Goal: Task Accomplishment & Management: Complete application form

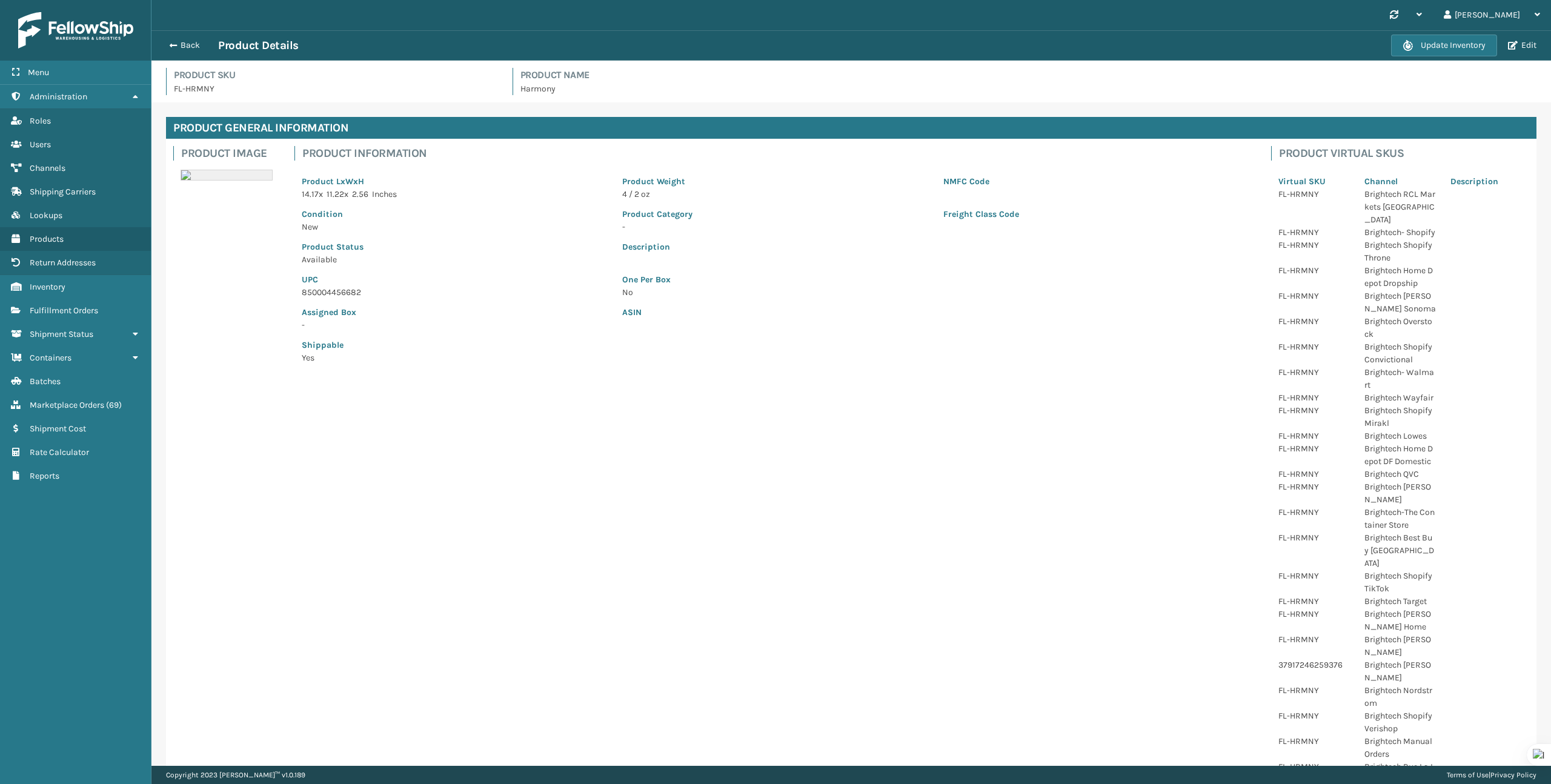
scroll to position [248, 0]
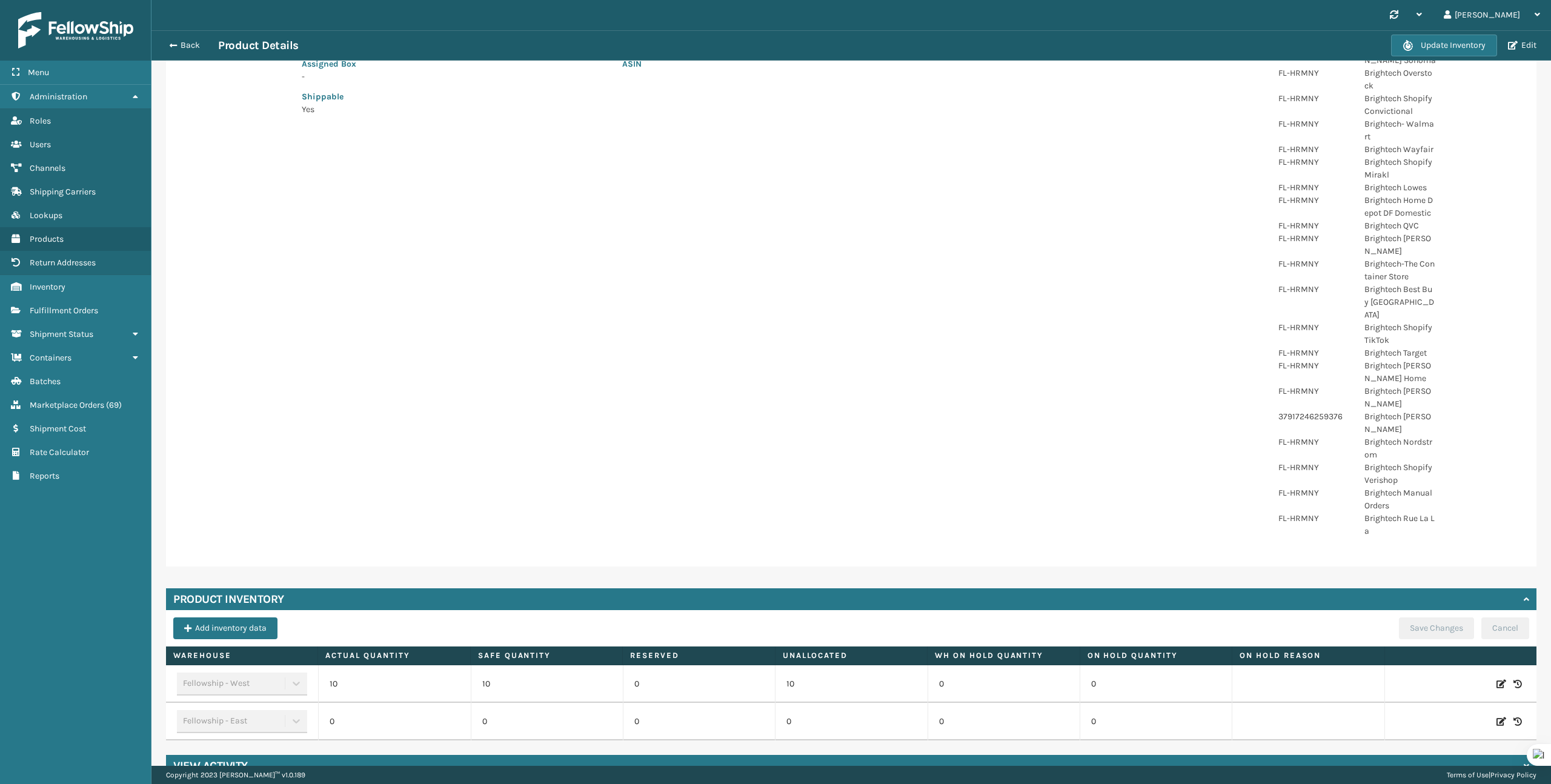
click at [1498, 678] on icon at bounding box center [1501, 684] width 10 height 12
click at [545, 673] on input "10" at bounding box center [548, 684] width 97 height 21
type input "0"
click at [1410, 677] on button "ADD" at bounding box center [1407, 684] width 30 height 15
click at [1428, 617] on button "Save Changes" at bounding box center [1436, 628] width 75 height 21
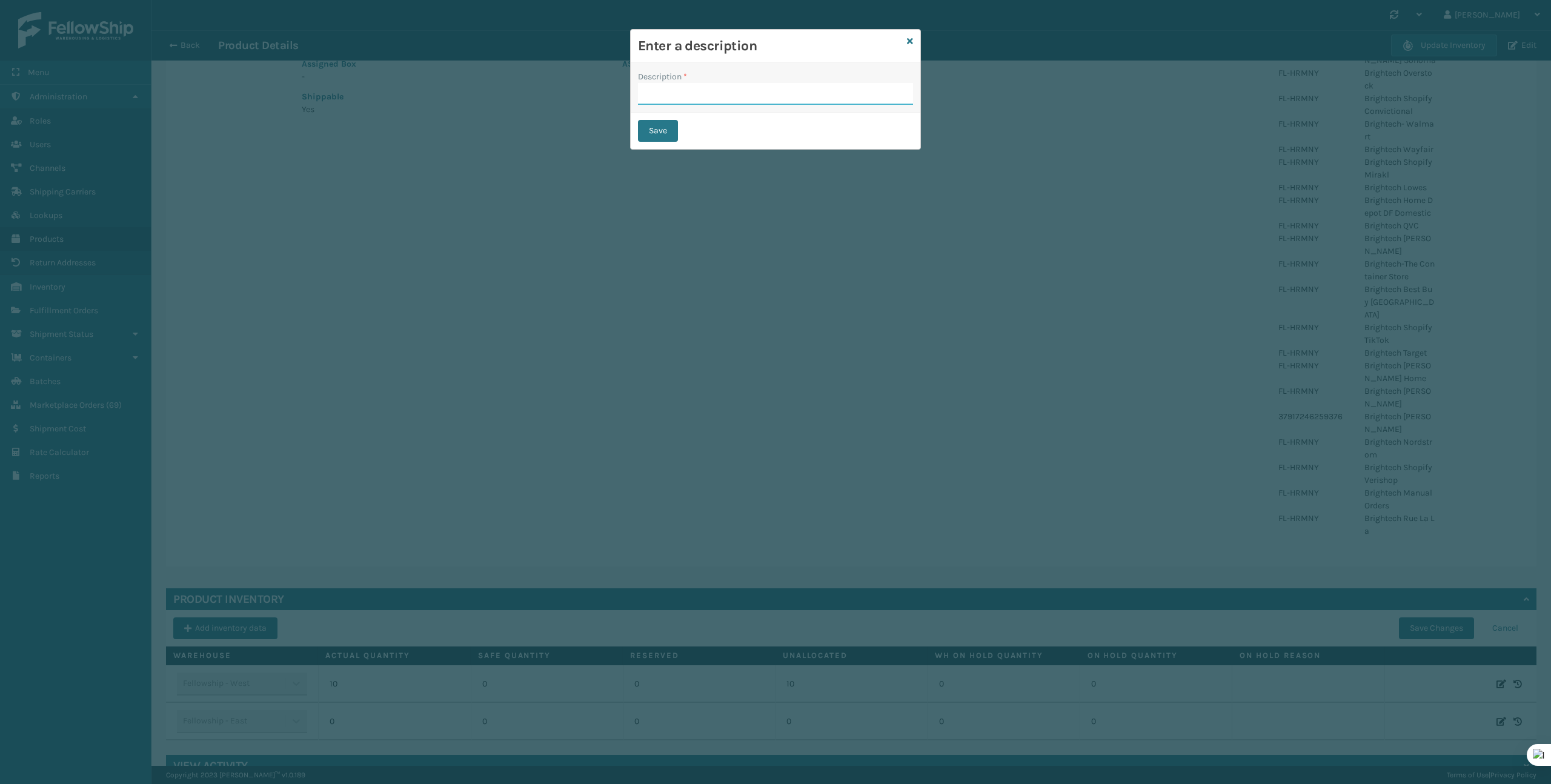
click at [660, 102] on input "Description *" at bounding box center [776, 93] width 275 height 21
type input "removed safety quantity"
click at [658, 133] on button "Save" at bounding box center [658, 131] width 40 height 21
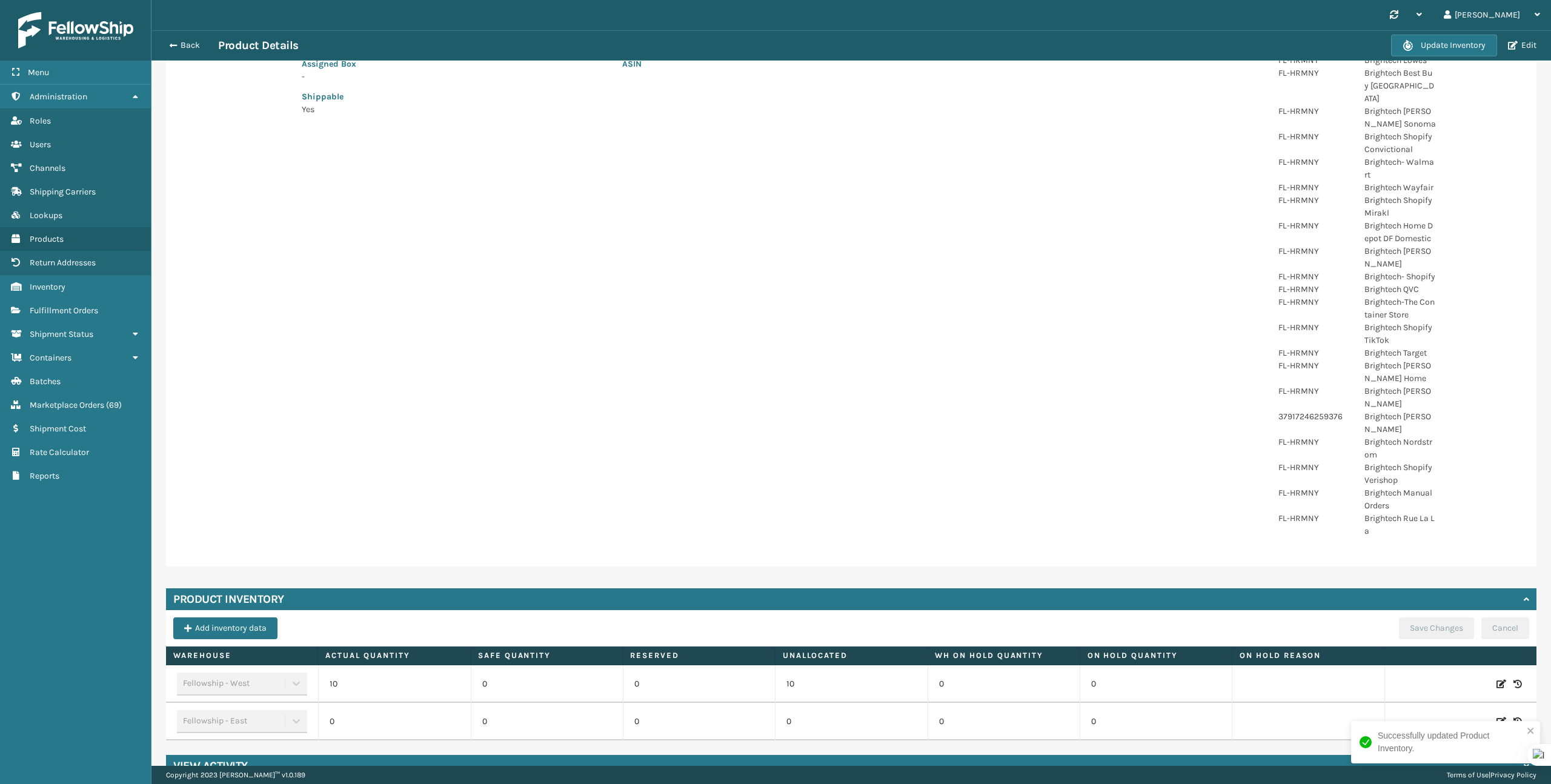
scroll to position [0, 0]
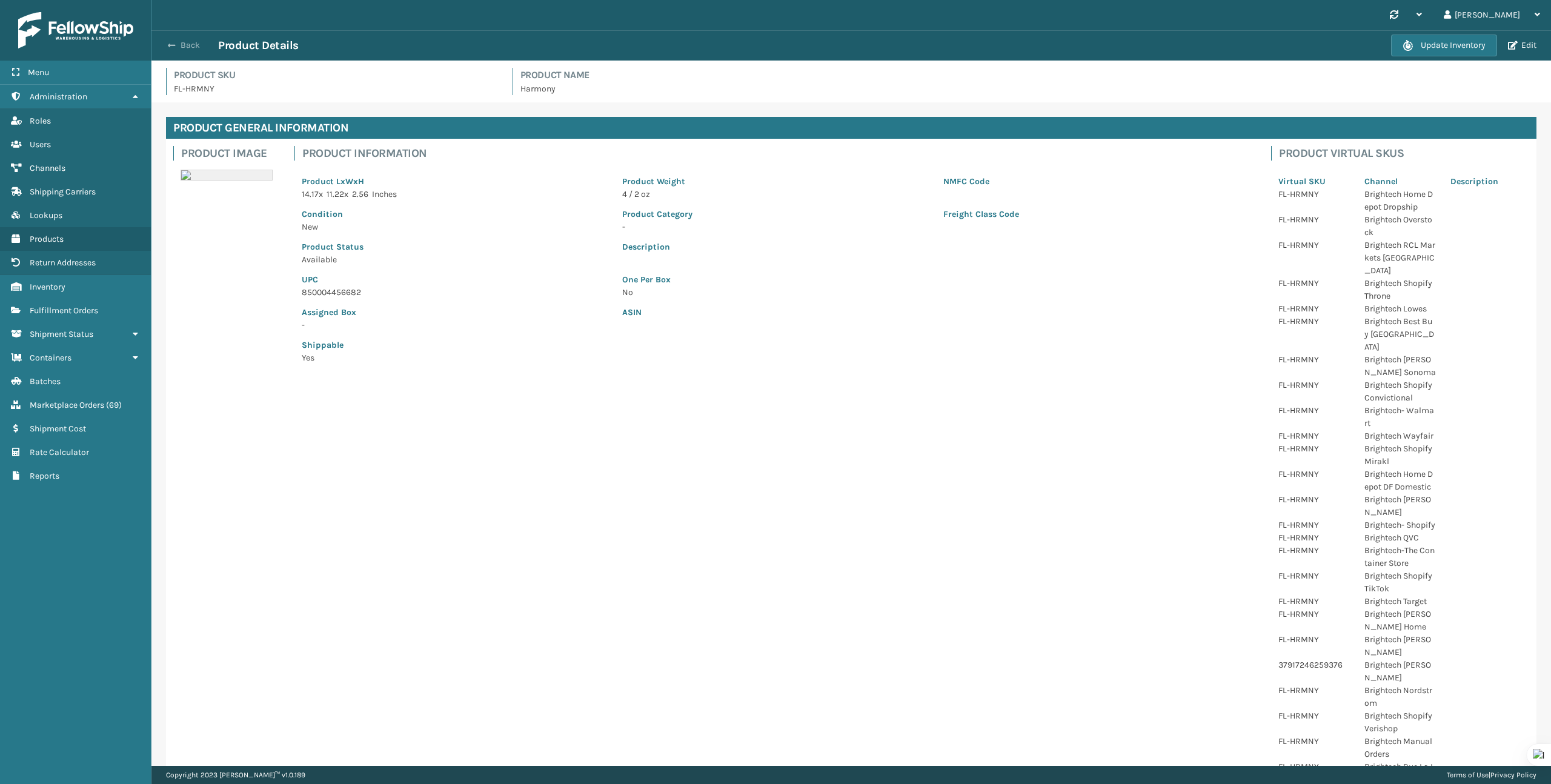
click at [168, 39] on div "Back Product Details" at bounding box center [776, 45] width 1229 height 15
click at [179, 42] on button "Back" at bounding box center [190, 45] width 56 height 11
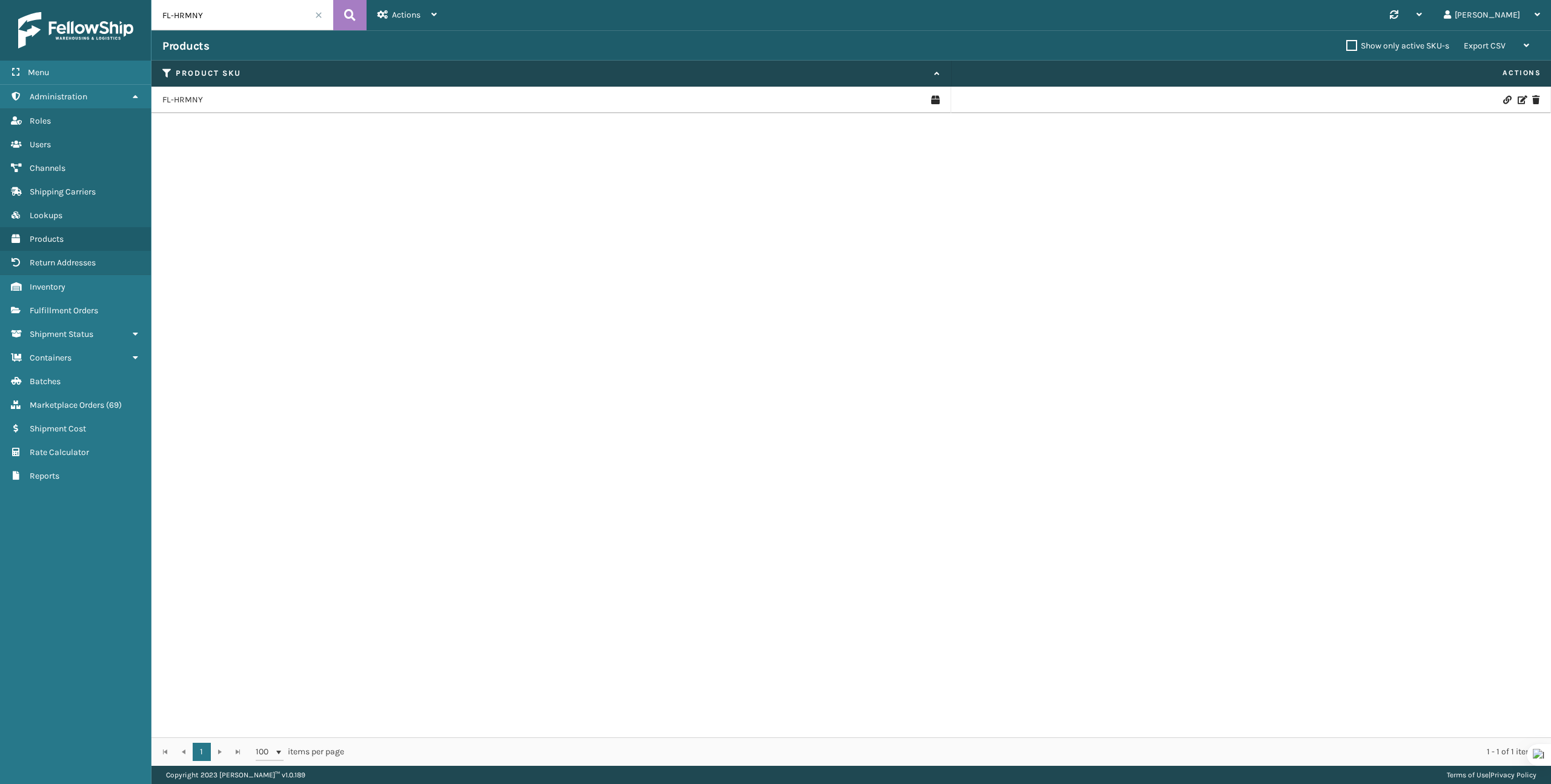
click at [218, 18] on input "FL-HRMNY" at bounding box center [242, 15] width 182 height 30
click at [218, 17] on input "FL-HRMNY" at bounding box center [242, 15] width 182 height 30
paste input "296152519"
type input "296152519"
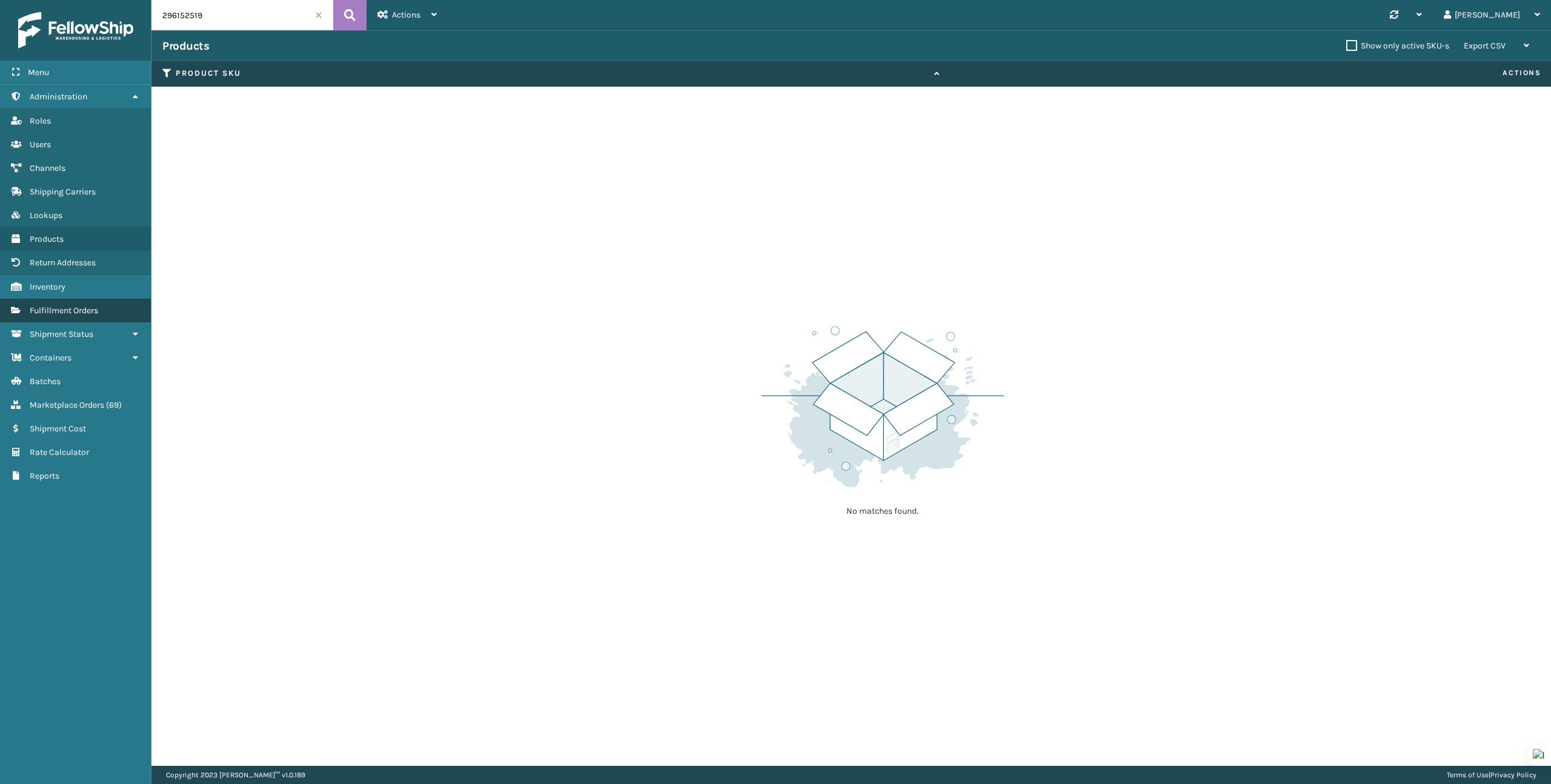
click at [68, 312] on span "Fulfillment Orders" at bounding box center [63, 310] width 68 height 11
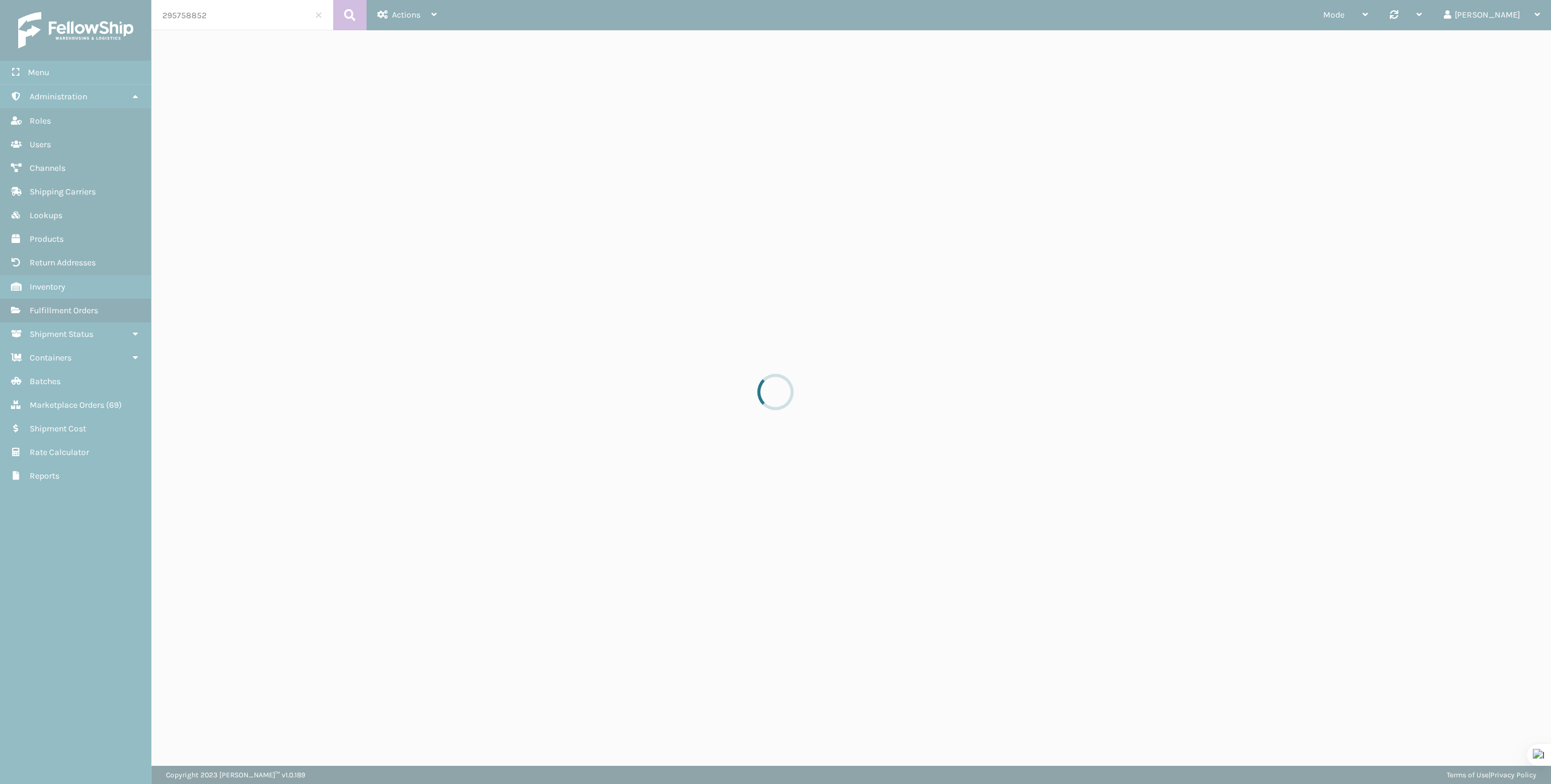
click at [222, 19] on div at bounding box center [776, 392] width 1551 height 784
click at [222, 16] on input "295758852" at bounding box center [242, 15] width 182 height 30
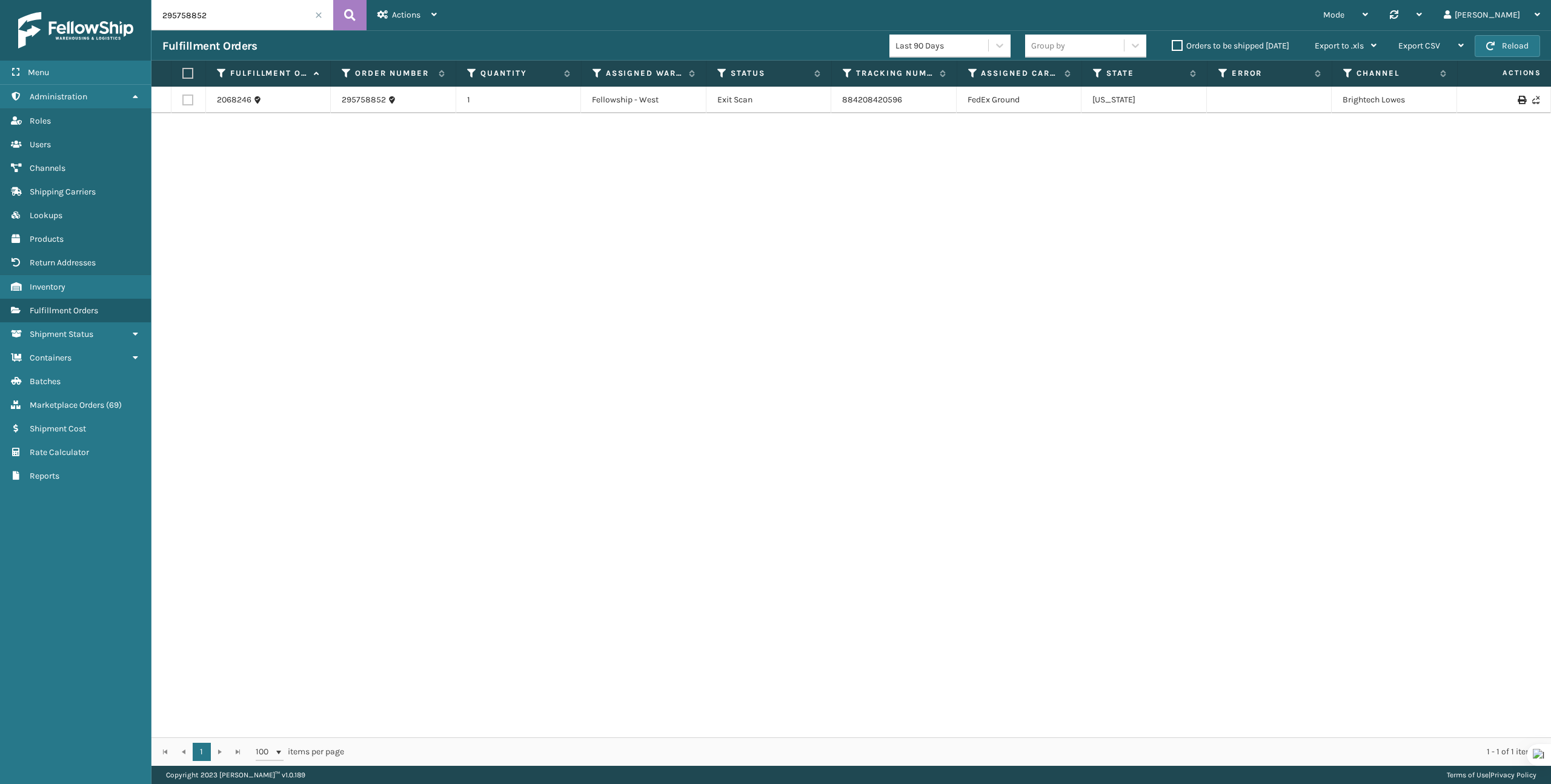
click at [222, 16] on input "295758852" at bounding box center [242, 15] width 182 height 30
paste input "6152519"
type input "296152519"
click at [73, 310] on span "Fulfillment Orders" at bounding box center [63, 310] width 68 height 11
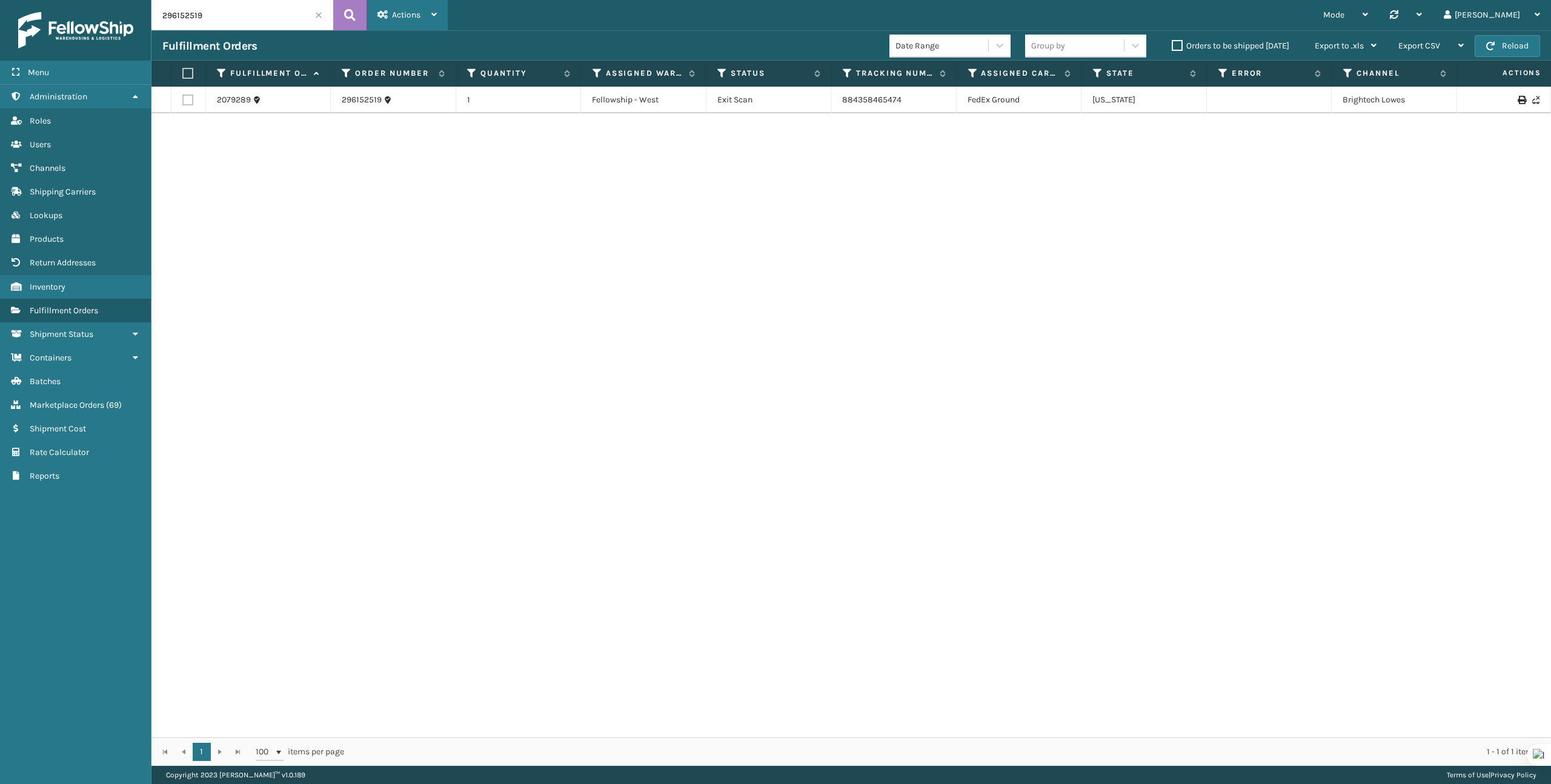
click at [404, 18] on span "Actions" at bounding box center [405, 15] width 28 height 11
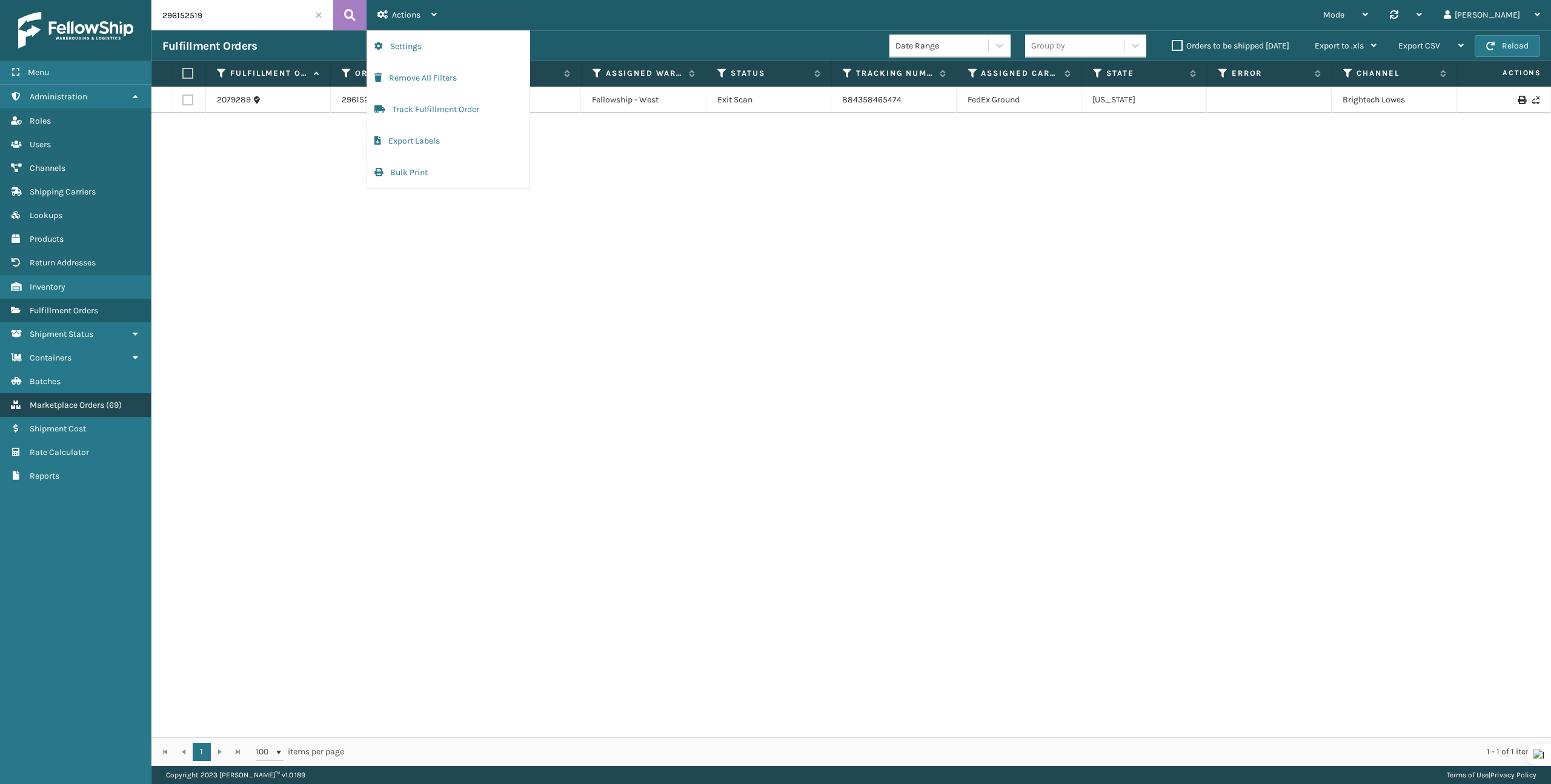
click at [45, 400] on span "Marketplace Orders" at bounding box center [66, 404] width 74 height 11
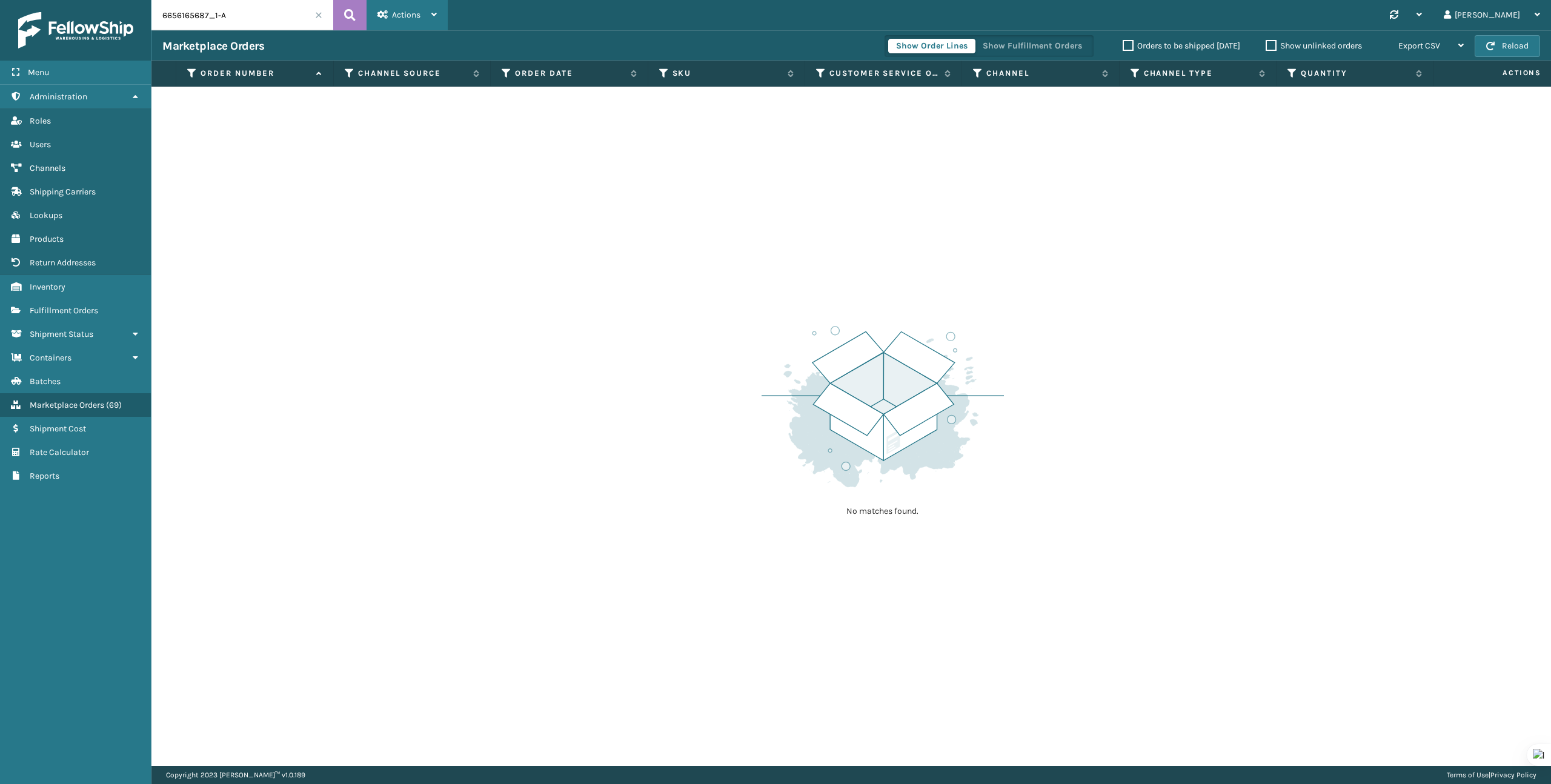
click at [411, 12] on span "Actions" at bounding box center [405, 15] width 28 height 11
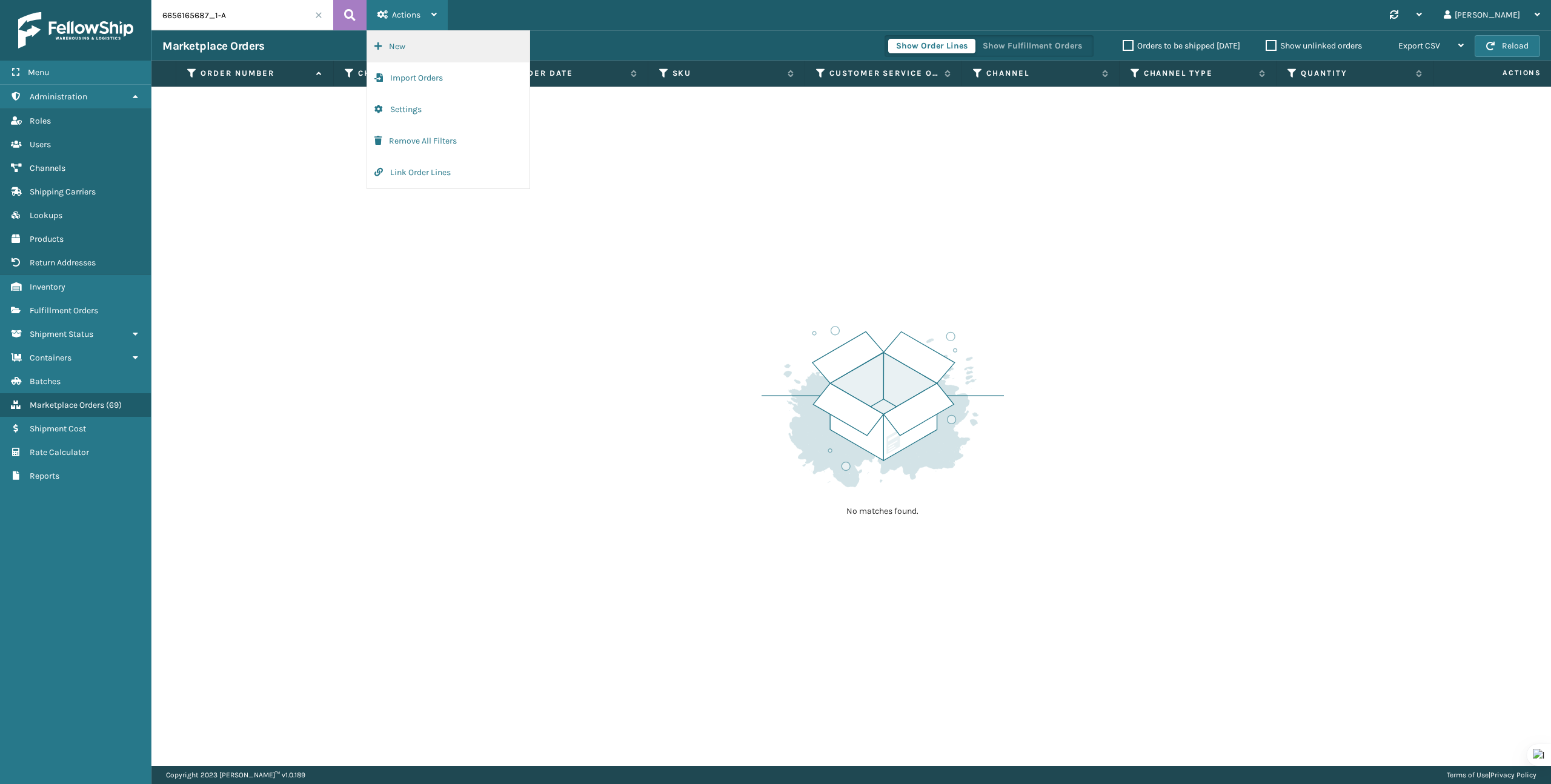
click at [410, 46] on button "New" at bounding box center [448, 47] width 163 height 31
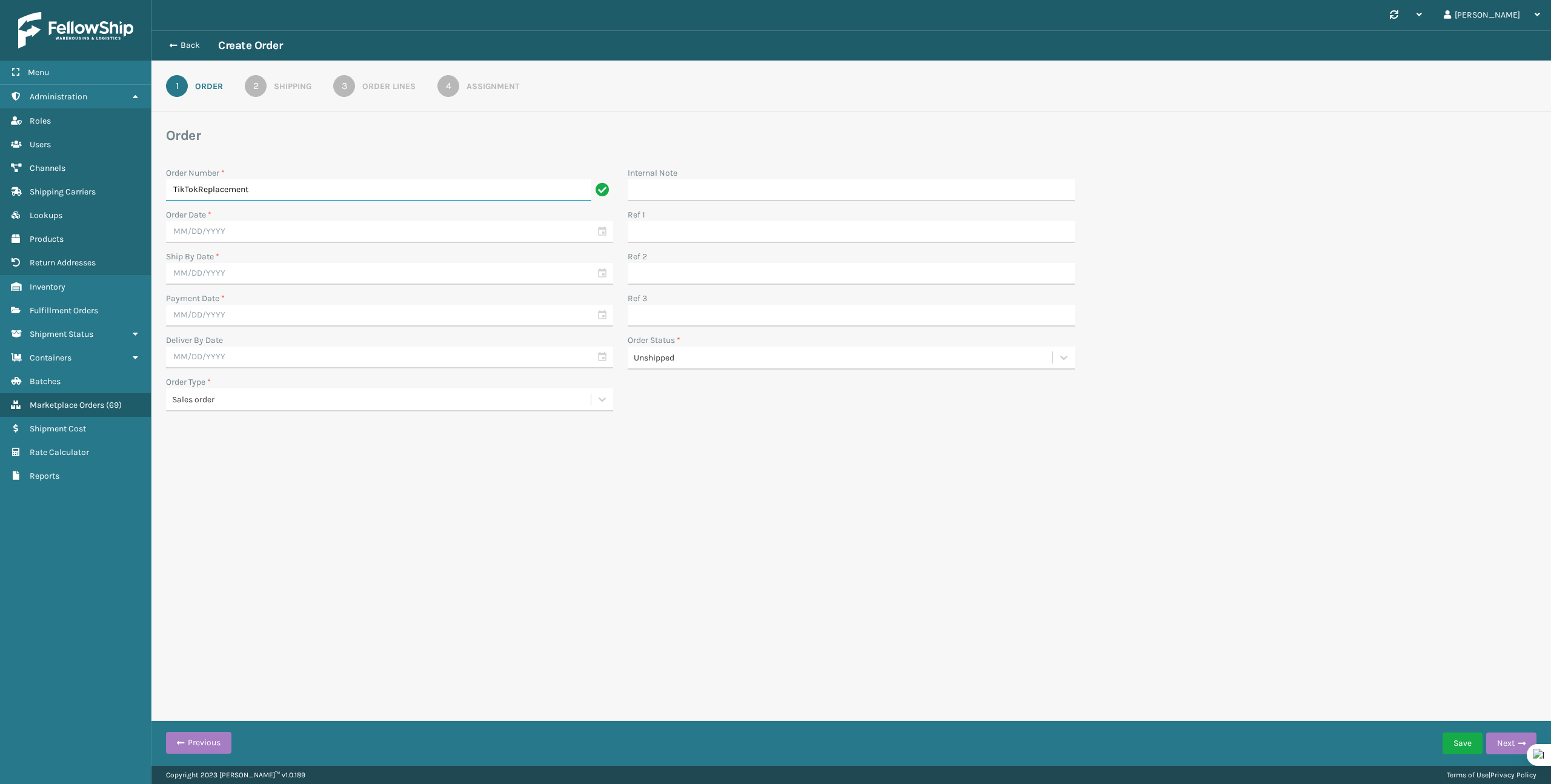
type input "TikTokReplacement"
click at [253, 241] on input "text" at bounding box center [389, 232] width 447 height 21
click at [205, 344] on div "15" at bounding box center [202, 341] width 20 height 19
type input "[DATE]"
click at [246, 274] on input "text" at bounding box center [389, 274] width 447 height 21
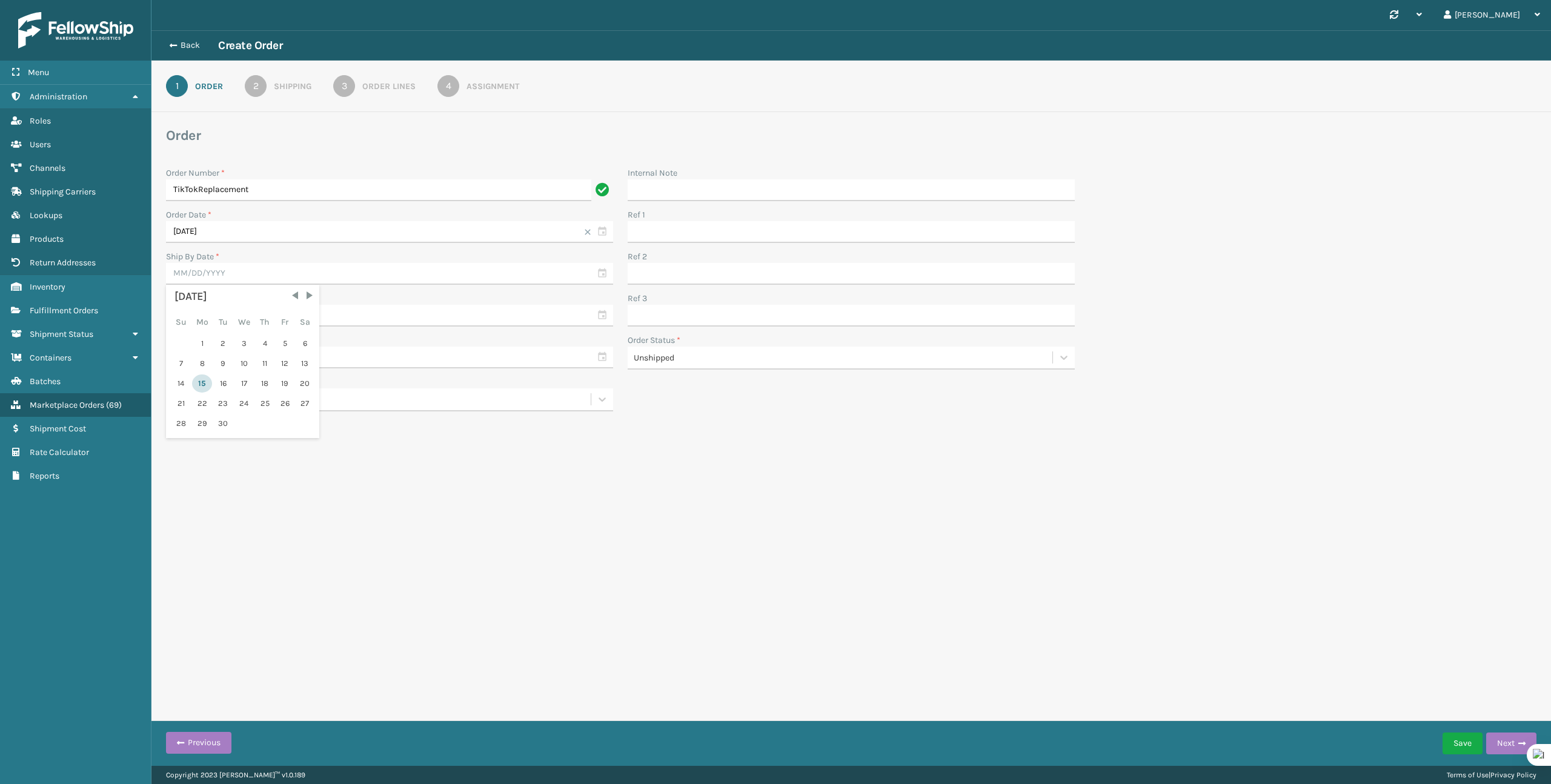
click at [206, 382] on div "15" at bounding box center [202, 383] width 20 height 19
type input "[DATE]"
click at [252, 317] on input "text" at bounding box center [389, 316] width 447 height 21
click at [206, 426] on div "15" at bounding box center [202, 425] width 20 height 19
type input "[DATE]"
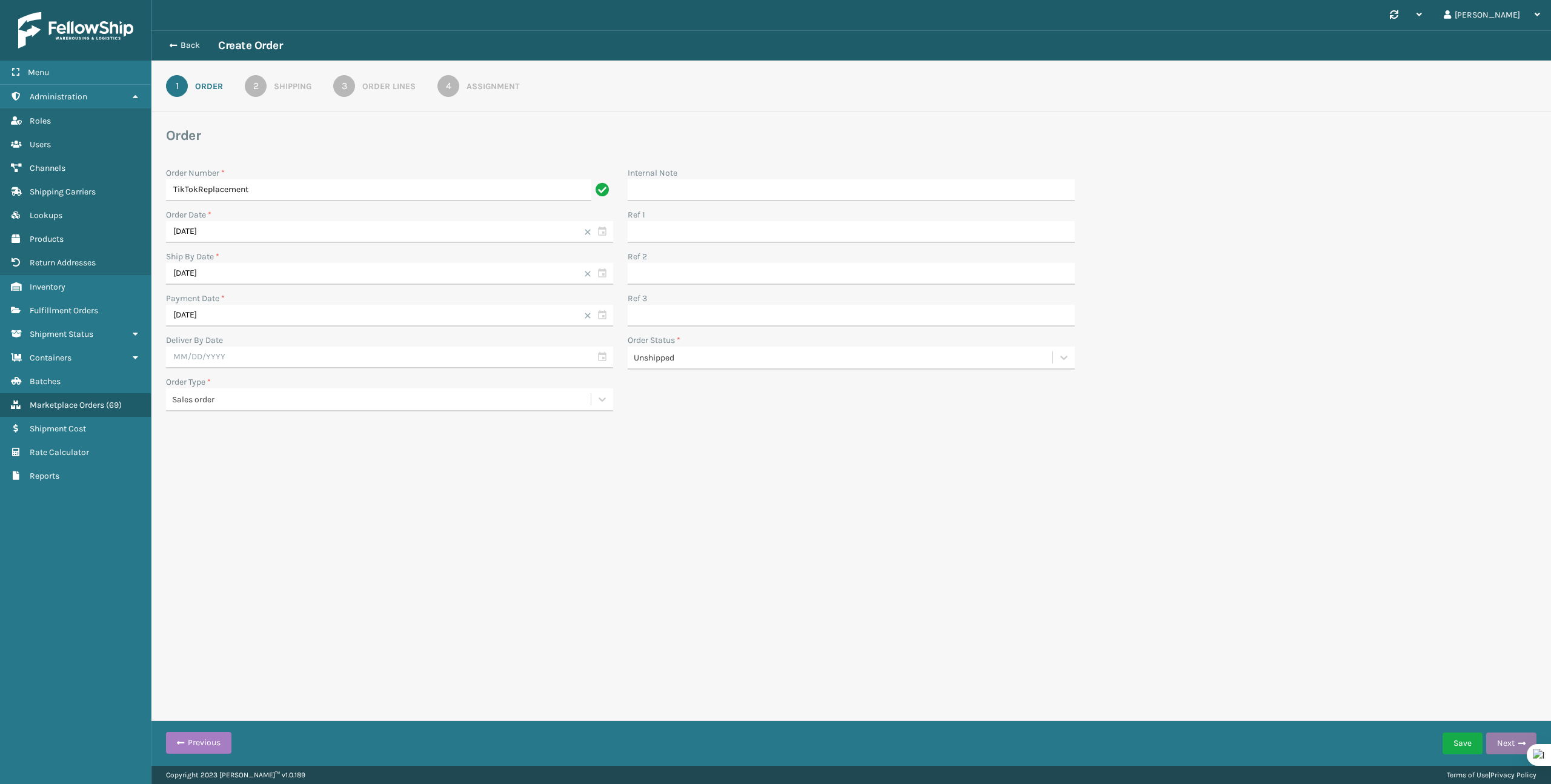
click at [1506, 742] on button "Next" at bounding box center [1512, 743] width 51 height 21
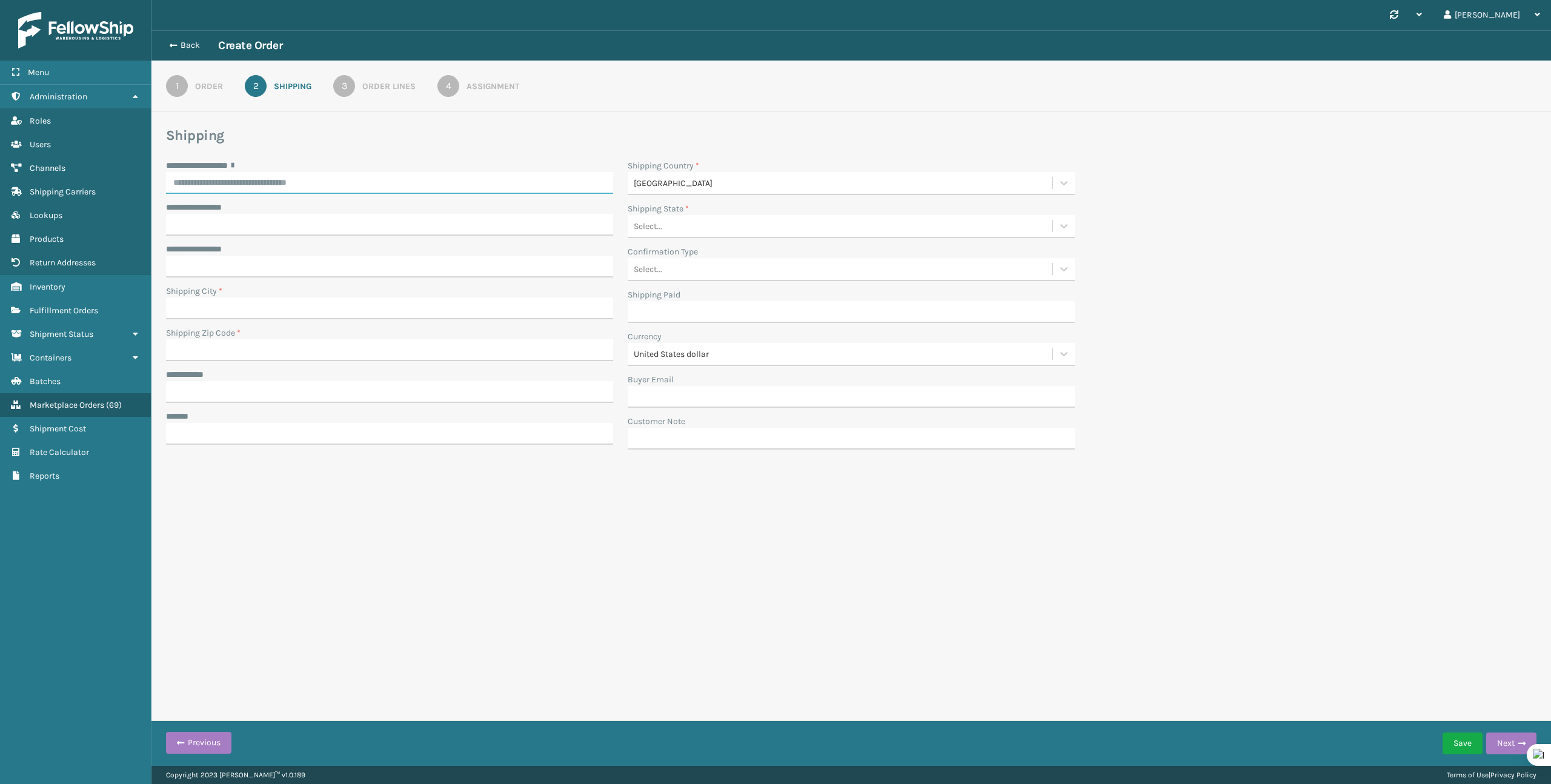
click at [304, 180] on input "**********" at bounding box center [389, 183] width 447 height 21
paste input "**********"
drag, startPoint x: 220, startPoint y: 181, endPoint x: 121, endPoint y: 180, distance: 99.0
click at [121, 0] on div "**********" at bounding box center [776, 0] width 1551 height 0
click at [203, 205] on div "[STREET_ADDRESS][PERSON_NAME]" at bounding box center [389, 207] width 447 height 22
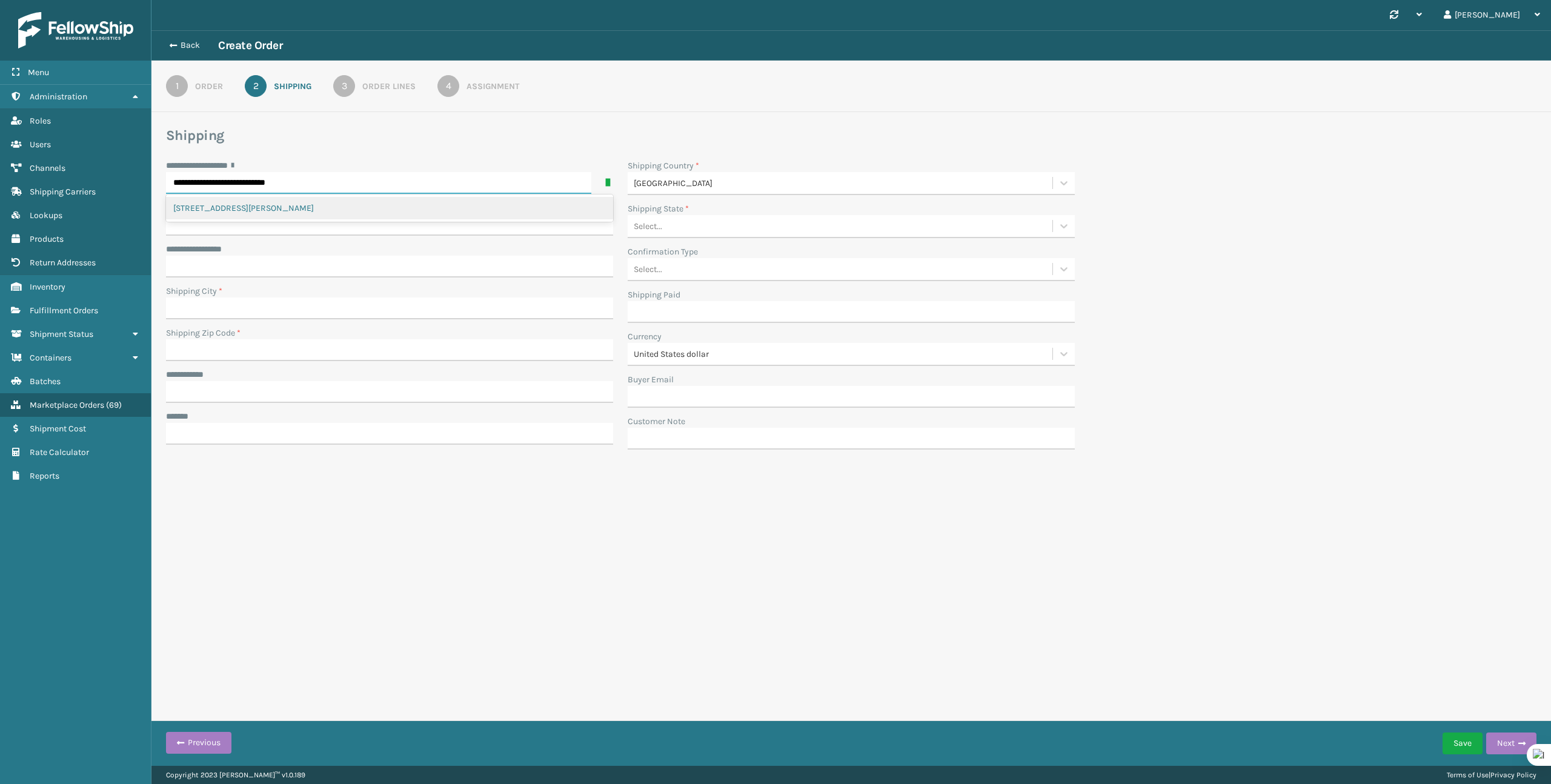
type input "**********"
type input "AQUILLA"
type input "76622-2655"
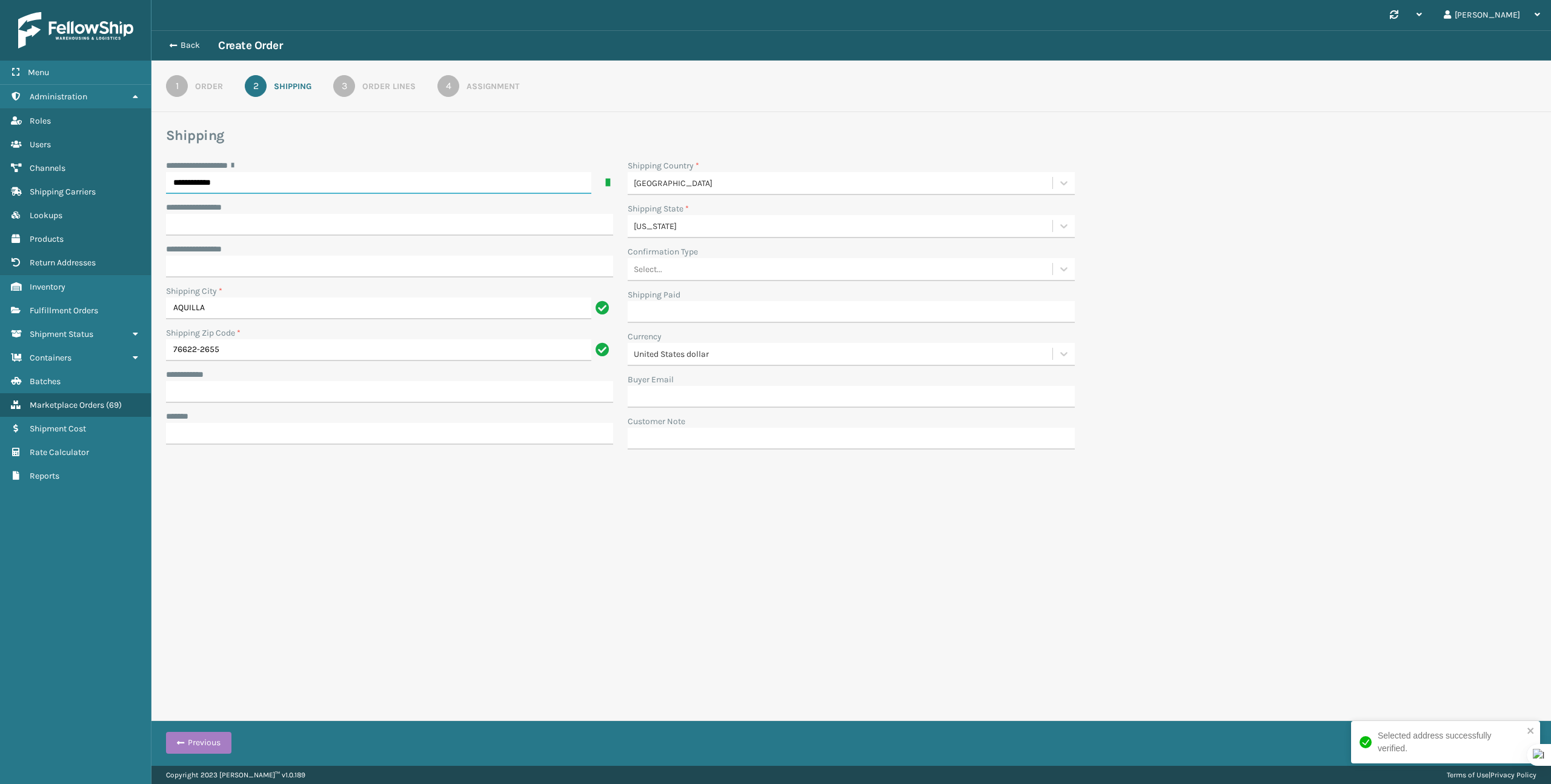
type input "**********"
click at [208, 389] on input "**********" at bounding box center [389, 392] width 447 height 21
paste input "**********"
drag, startPoint x: 363, startPoint y: 390, endPoint x: 217, endPoint y: 391, distance: 146.0
click at [217, 391] on input "**********" at bounding box center [378, 392] width 426 height 21
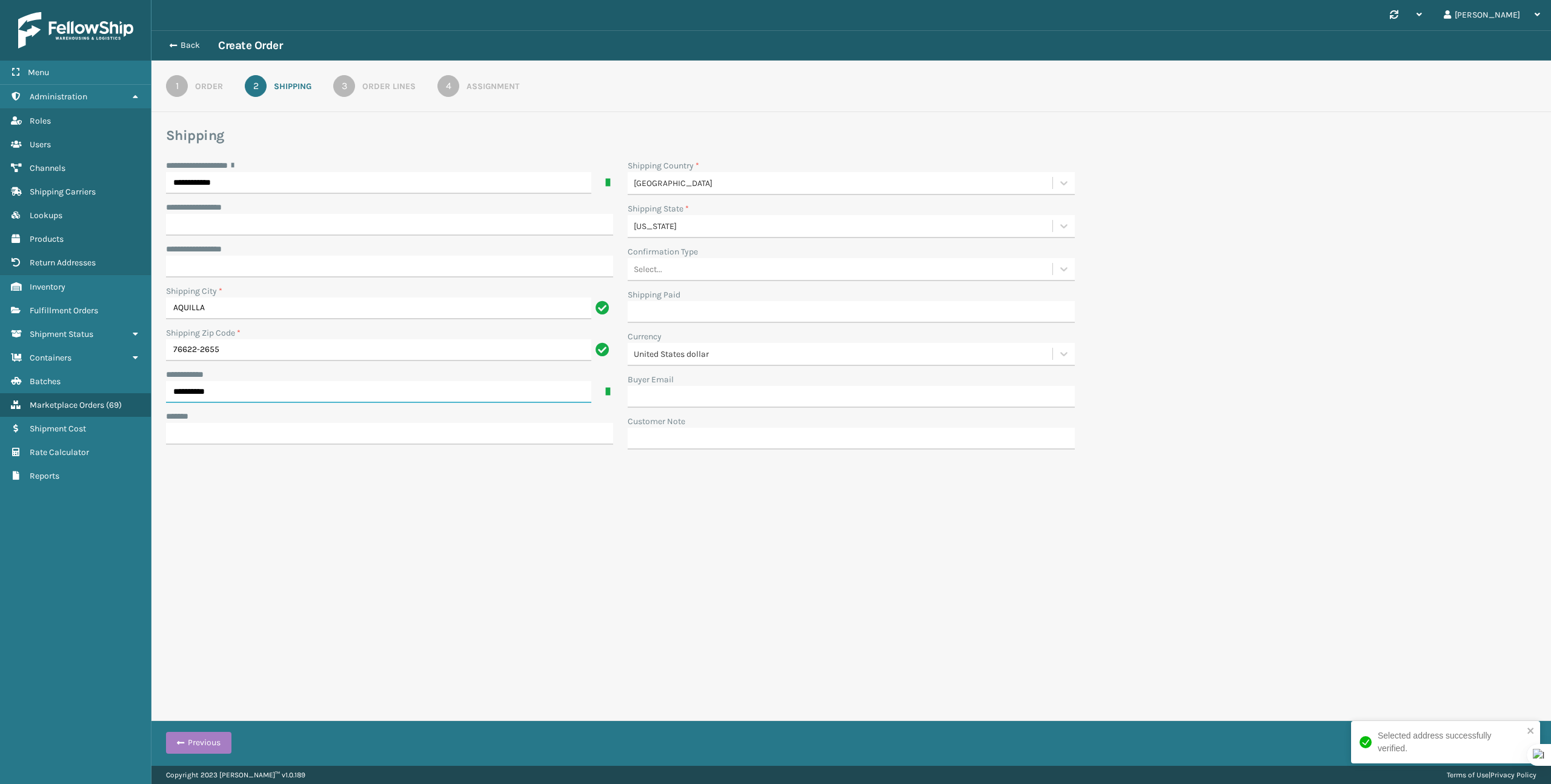
type input "**********"
click at [234, 442] on input "***** *" at bounding box center [389, 433] width 447 height 21
type input "**********"
click at [1507, 743] on button "Next" at bounding box center [1512, 743] width 51 height 21
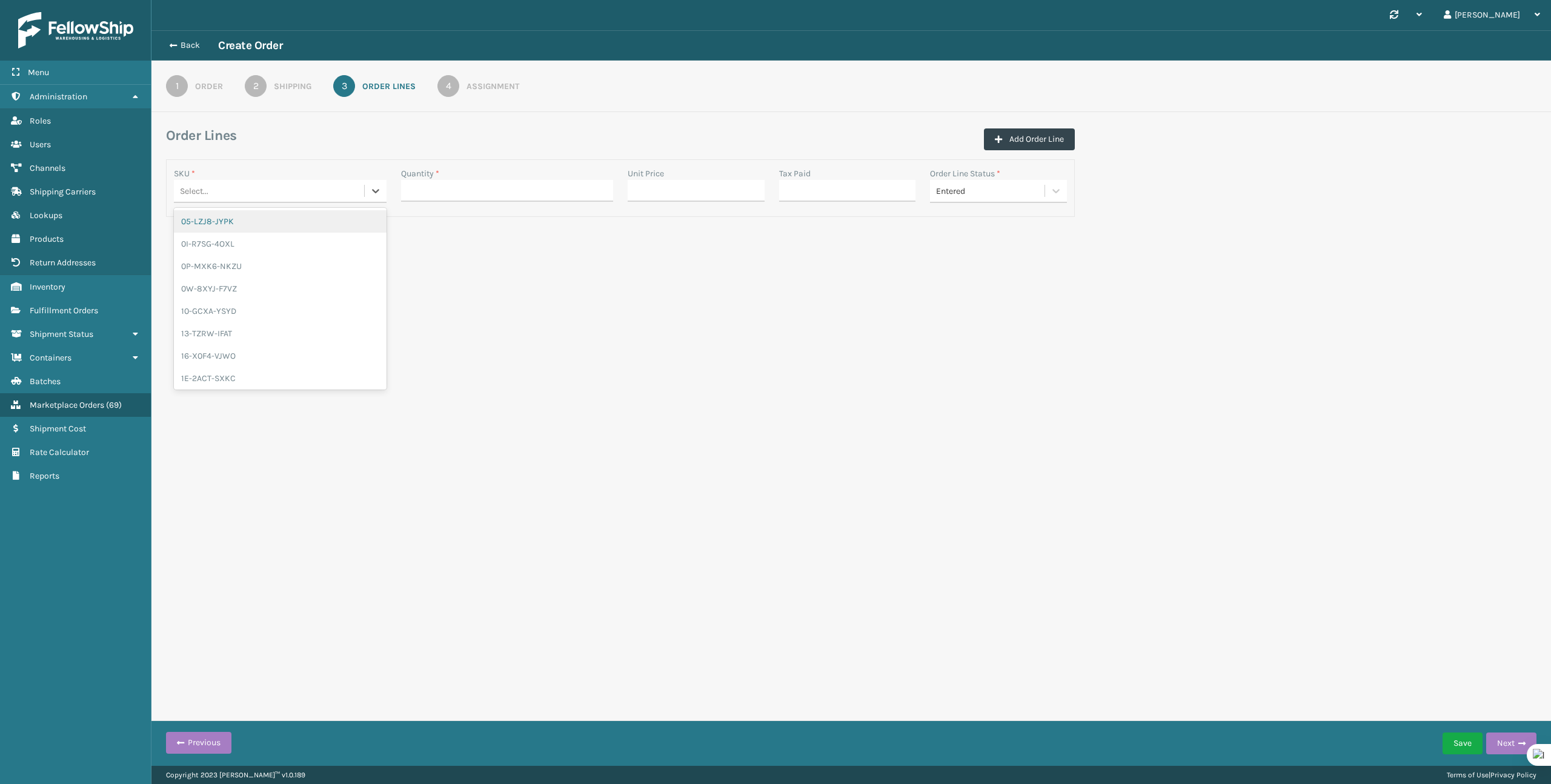
click at [352, 188] on div "Select..." at bounding box center [268, 191] width 190 height 20
paste input "SLR7W-104NH-32B-SW"
type input "SLR7W-104NH-32B-SW"
click at [347, 214] on div "SLR7W-104NH-32B-SW" at bounding box center [280, 221] width 212 height 22
click at [473, 185] on input "Quantity *" at bounding box center [508, 191] width 212 height 21
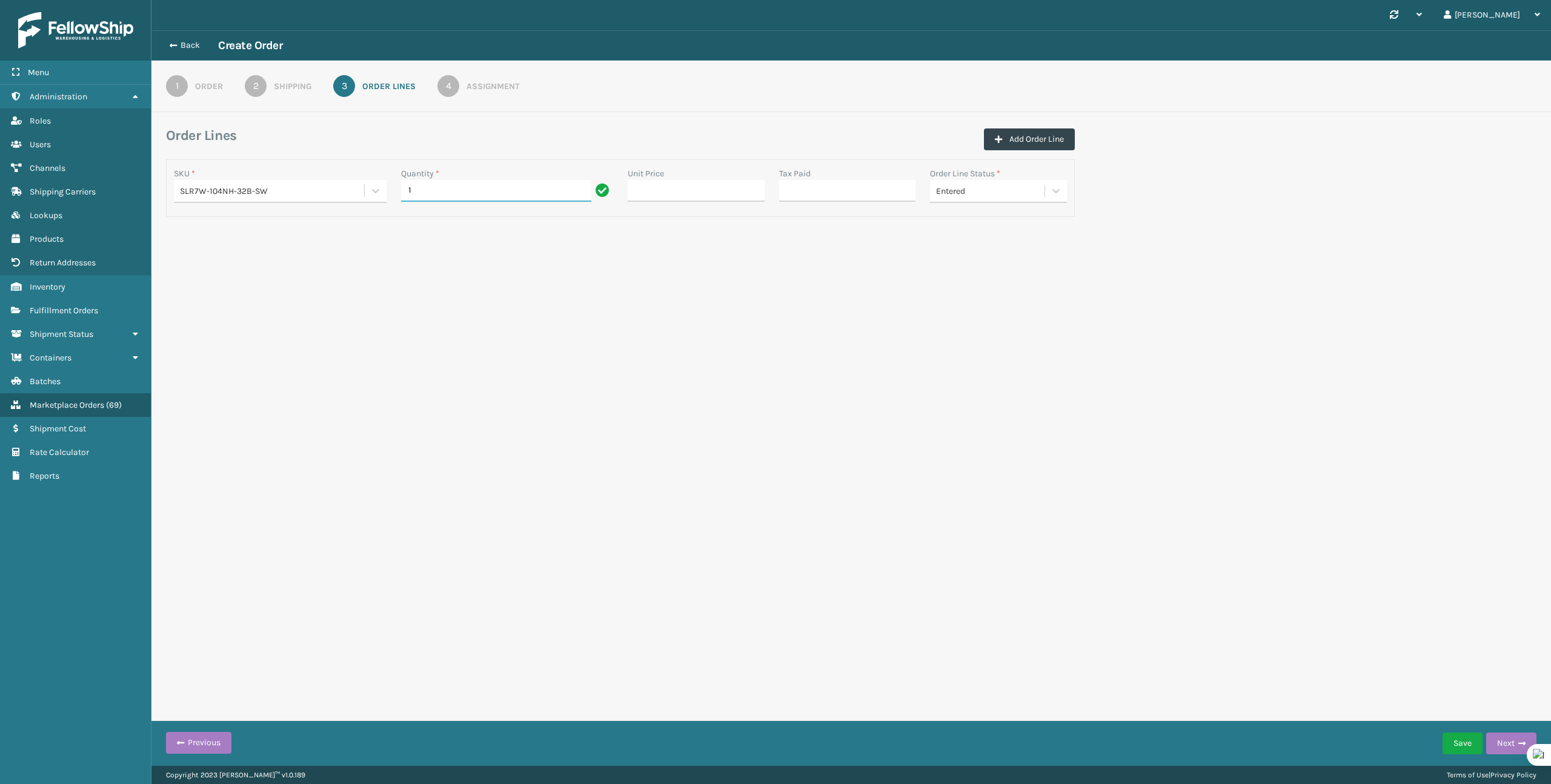
type input "1"
click at [1015, 437] on div "Synchronise all channels [PERSON_NAME] Log Out Back Create Order 1 Order 2 Ship…" at bounding box center [851, 383] width 1400 height 765
drag, startPoint x: 1465, startPoint y: 744, endPoint x: 1508, endPoint y: 659, distance: 95.3
click at [1508, 659] on div "Synchronise all channels [PERSON_NAME] Log Out Back Create Order 1 Order 2 Ship…" at bounding box center [851, 383] width 1400 height 765
click at [1514, 753] on button "Next" at bounding box center [1512, 743] width 51 height 21
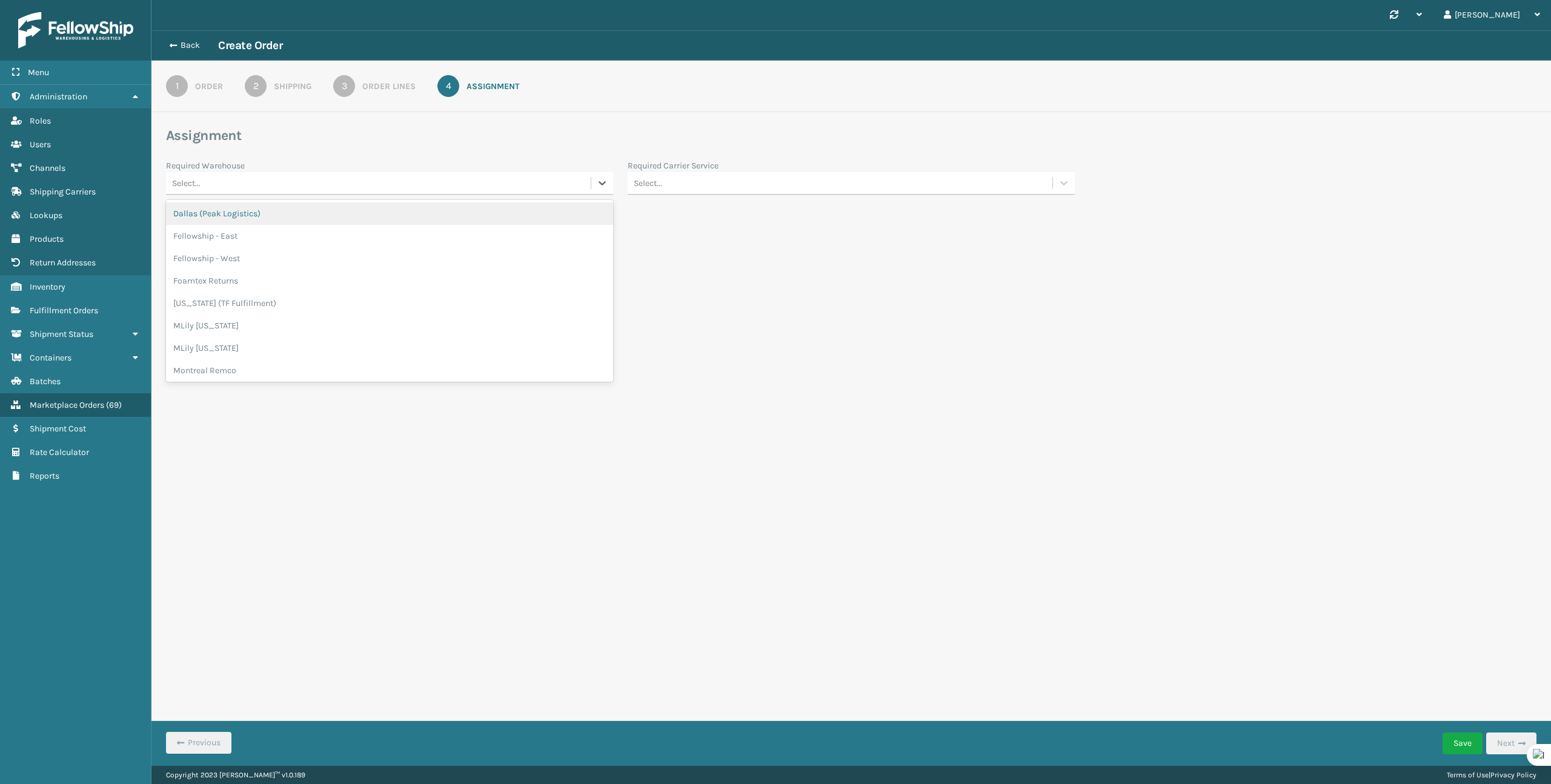
click at [567, 184] on div "Select..." at bounding box center [378, 183] width 425 height 20
click at [512, 260] on div "Fellowship - West" at bounding box center [389, 258] width 447 height 22
click at [1454, 738] on button "Save" at bounding box center [1462, 743] width 40 height 21
